Goal: Task Accomplishment & Management: Manage account settings

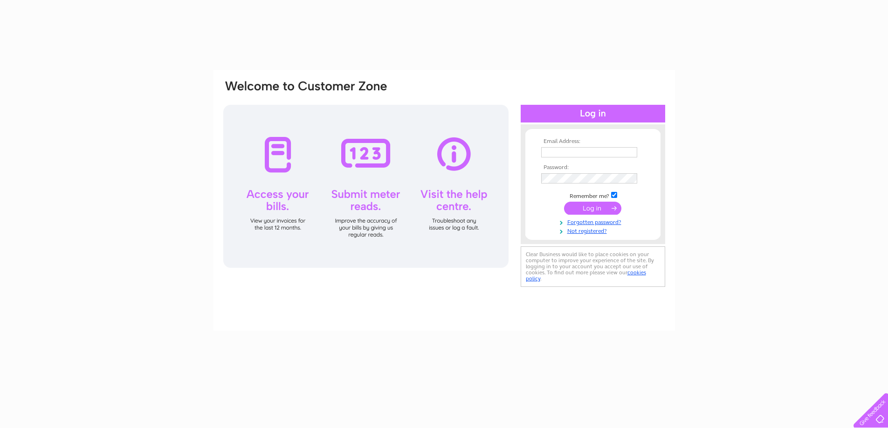
type input "caroline@kestralcontrols.co.uk"
click at [608, 211] on input "submit" at bounding box center [592, 208] width 57 height 13
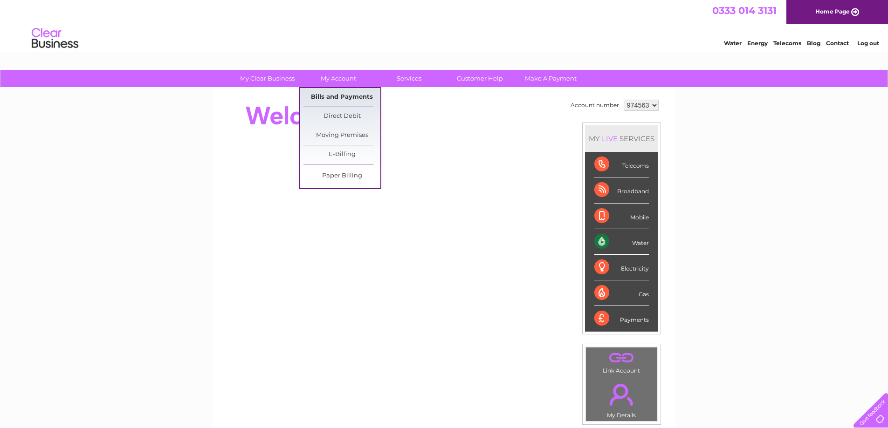
click at [324, 96] on link "Bills and Payments" at bounding box center [341, 97] width 77 height 19
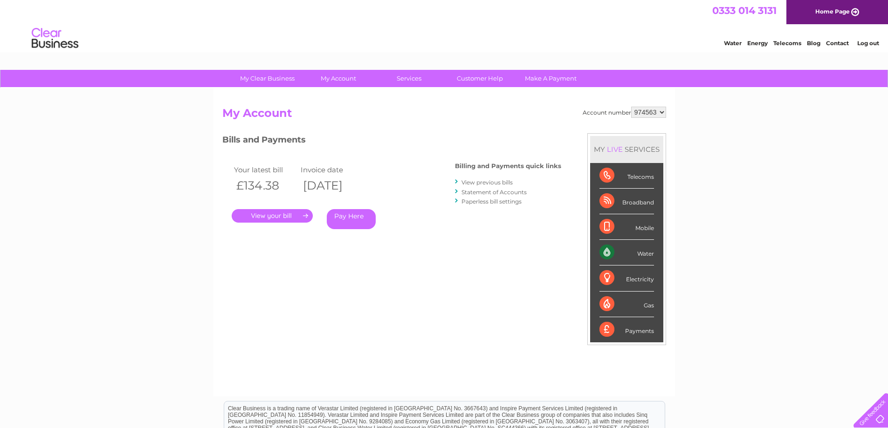
click at [285, 213] on link "." at bounding box center [272, 216] width 81 height 14
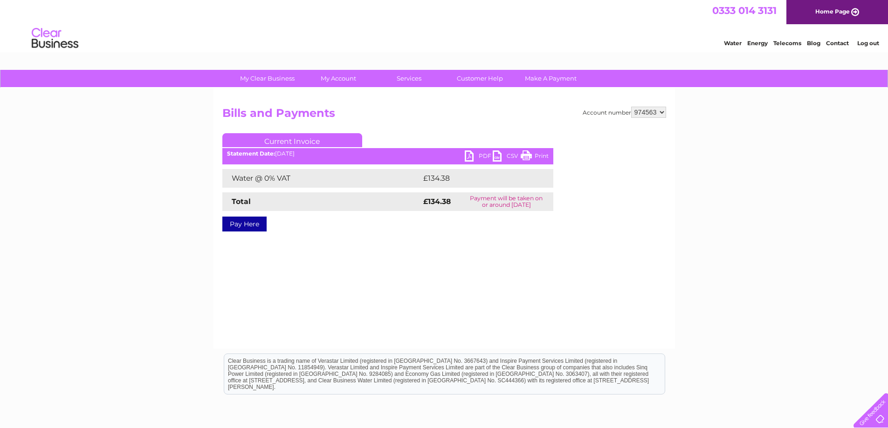
click at [488, 153] on link "PDF" at bounding box center [479, 158] width 28 height 14
click at [478, 158] on link "PDF" at bounding box center [479, 158] width 28 height 14
click at [659, 114] on select "974563 997684" at bounding box center [648, 112] width 35 height 11
select select "997684"
click at [631, 107] on select "974563 997684" at bounding box center [648, 112] width 35 height 11
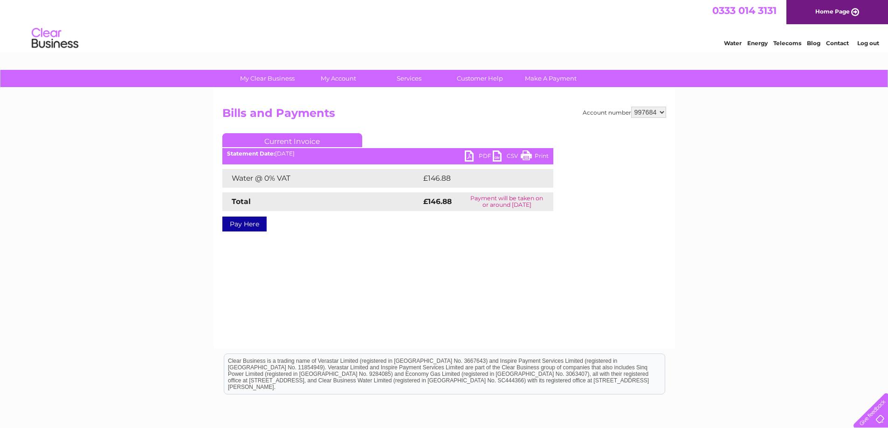
click at [479, 155] on link "PDF" at bounding box center [479, 158] width 28 height 14
click at [867, 44] on link "Log out" at bounding box center [868, 43] width 22 height 7
